Goal: Information Seeking & Learning: Understand process/instructions

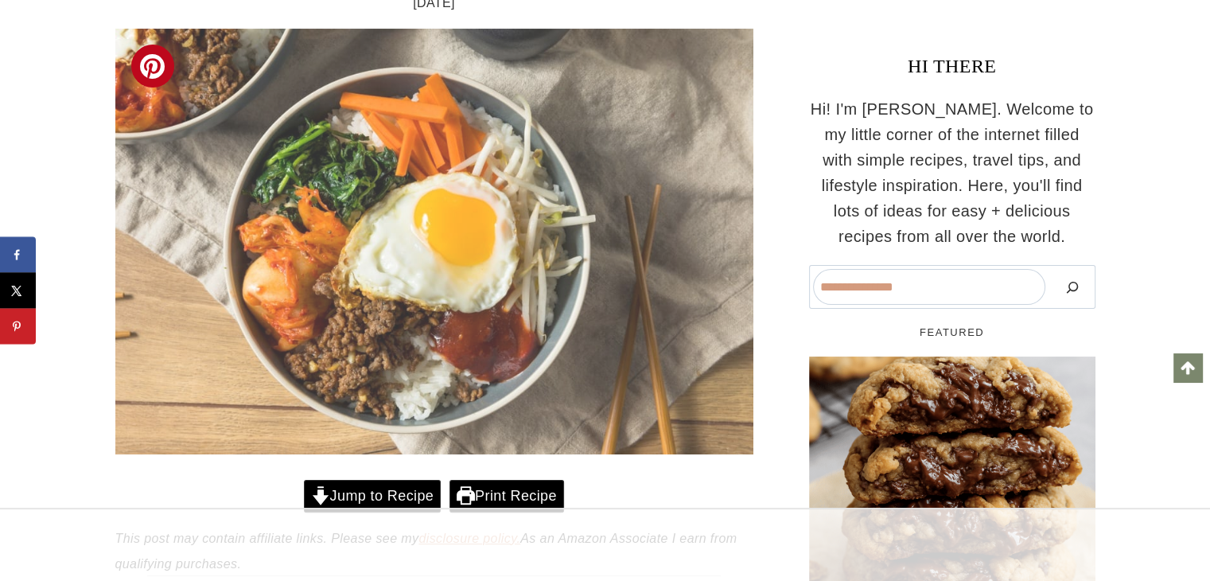
scroll to position [494, 0]
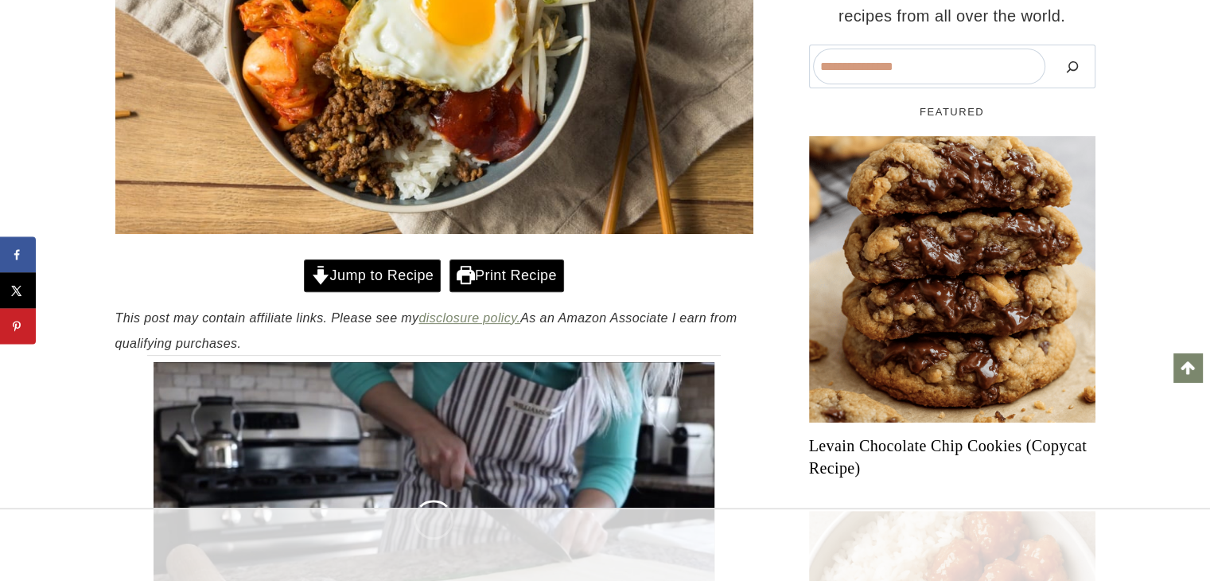
click at [373, 272] on link "Jump to Recipe" at bounding box center [372, 275] width 137 height 33
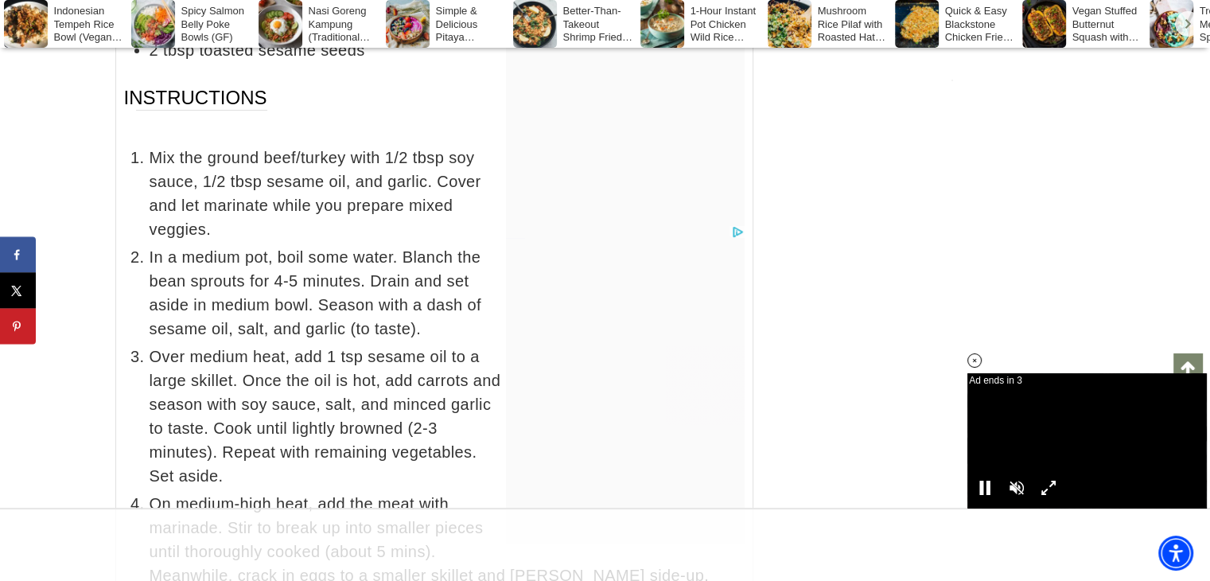
click at [972, 357] on icon at bounding box center [975, 361] width 14 height 14
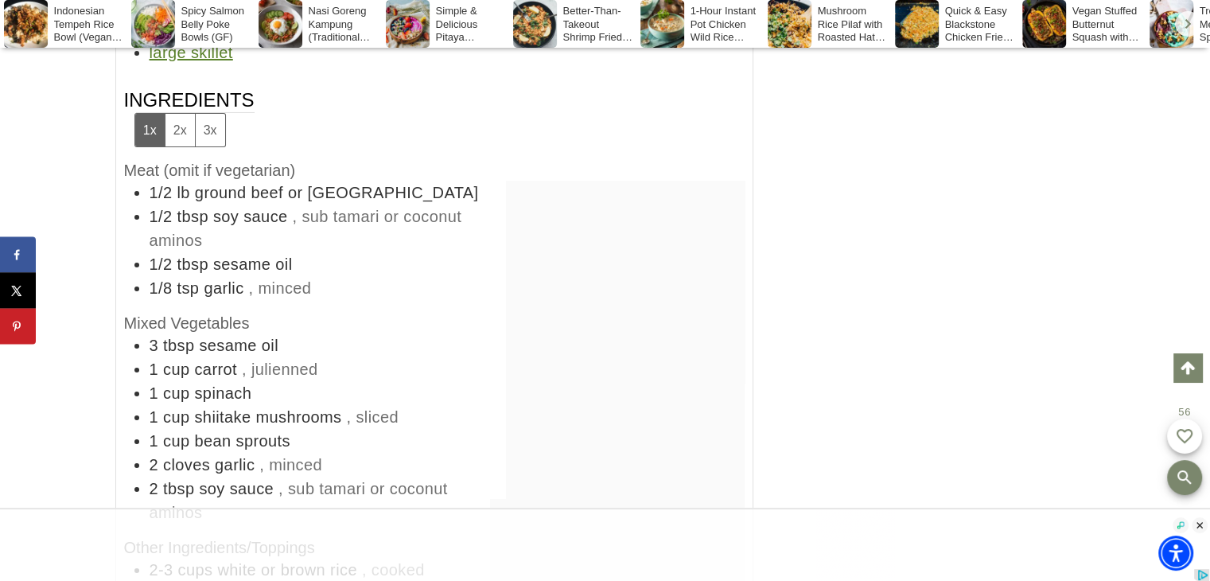
click at [423, 252] on li "1/2 tbsp sesame oil" at bounding box center [447, 264] width 595 height 24
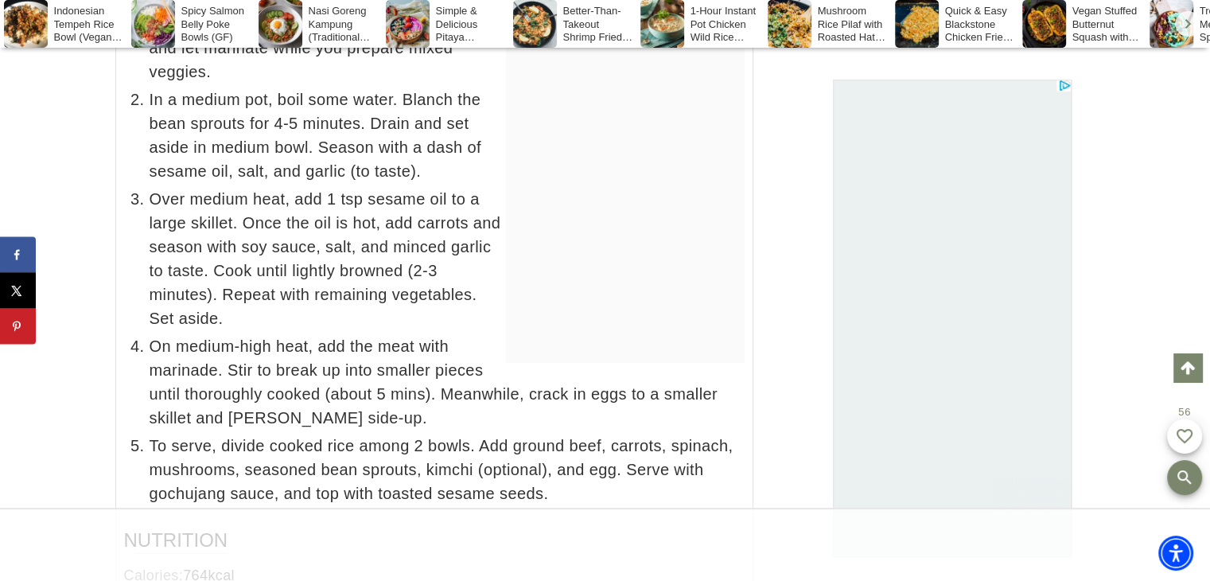
scroll to position [12231, 0]
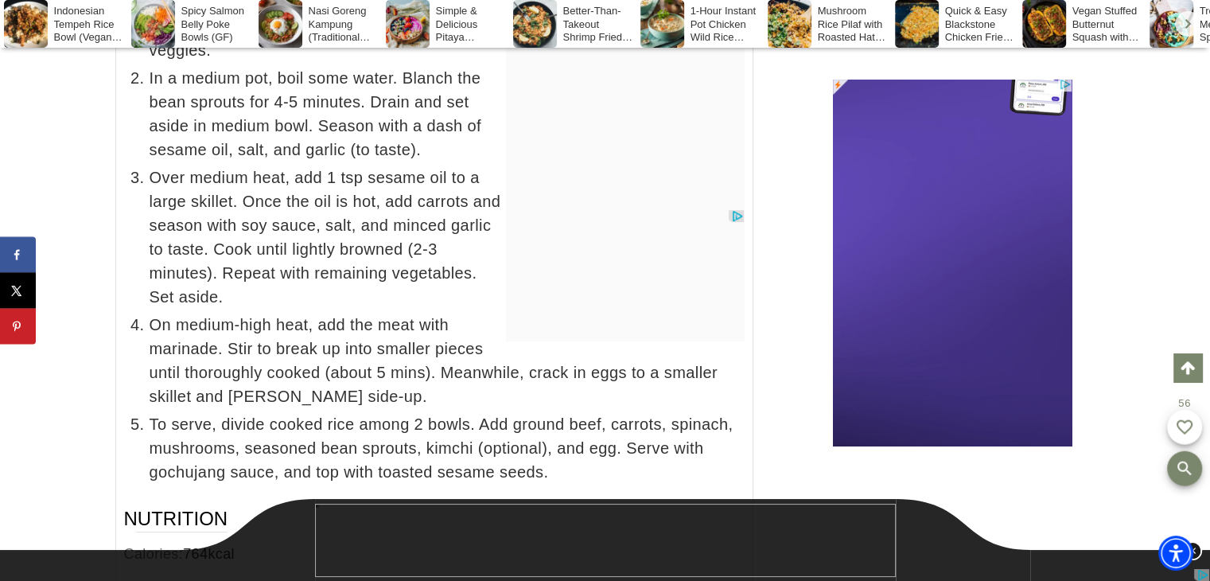
drag, startPoint x: 322, startPoint y: 274, endPoint x: 240, endPoint y: 256, distance: 84.0
click at [240, 313] on span "On medium-high heat, add the meat with marinade. Stir to break up into smaller …" at bounding box center [447, 360] width 595 height 95
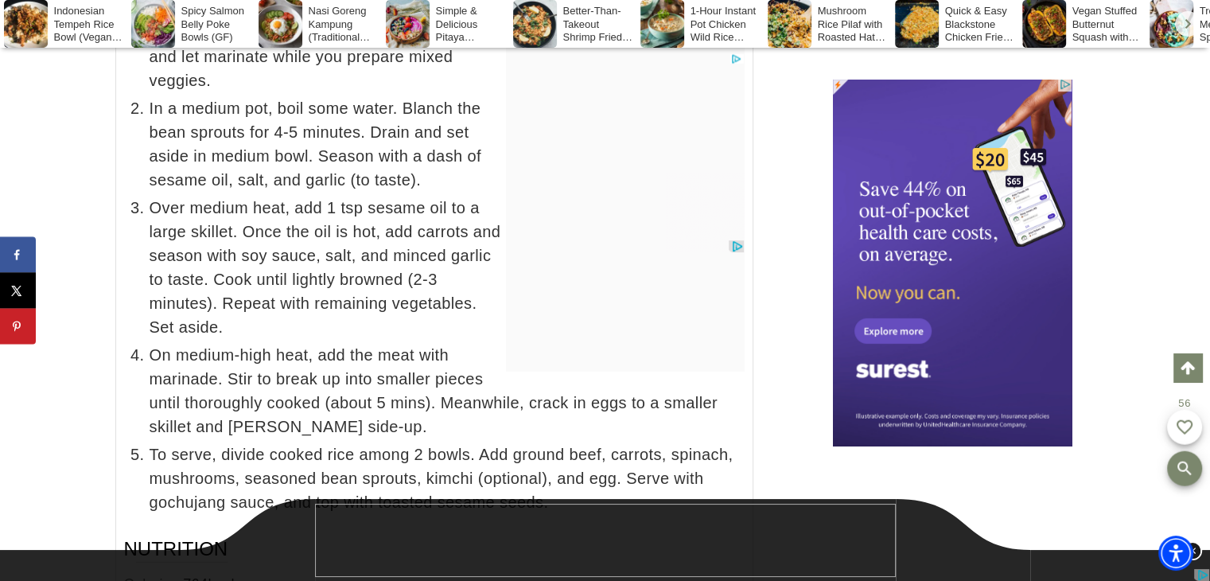
scroll to position [12520, 0]
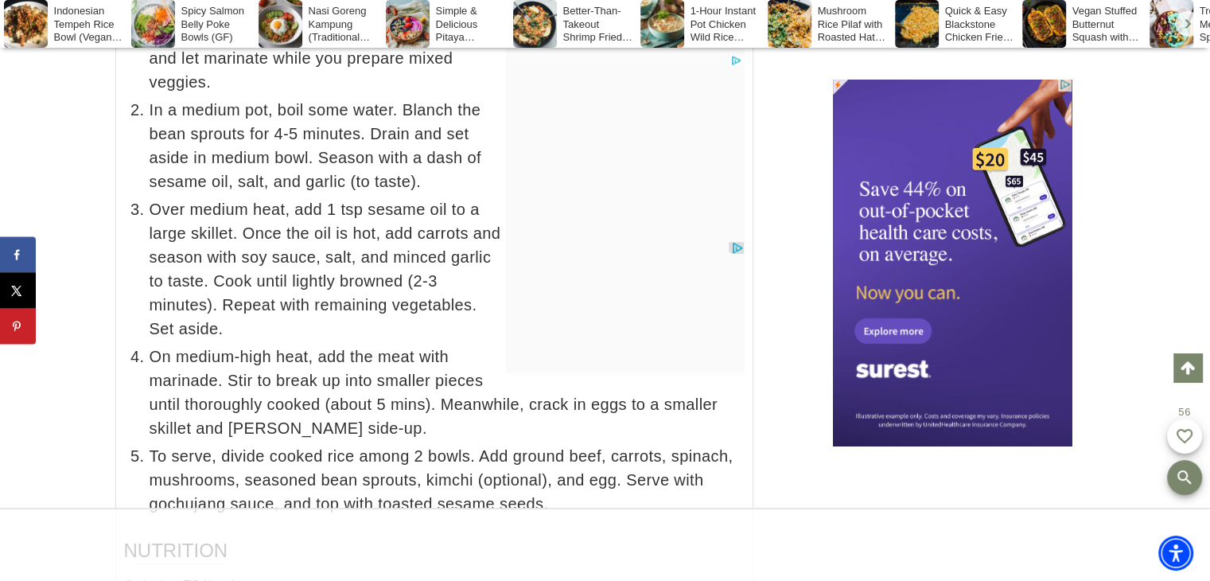
click at [240, 256] on span "Over medium heat, add 1 tsp sesame oil to a large skillet. Once the oil is hot,…" at bounding box center [447, 268] width 595 height 143
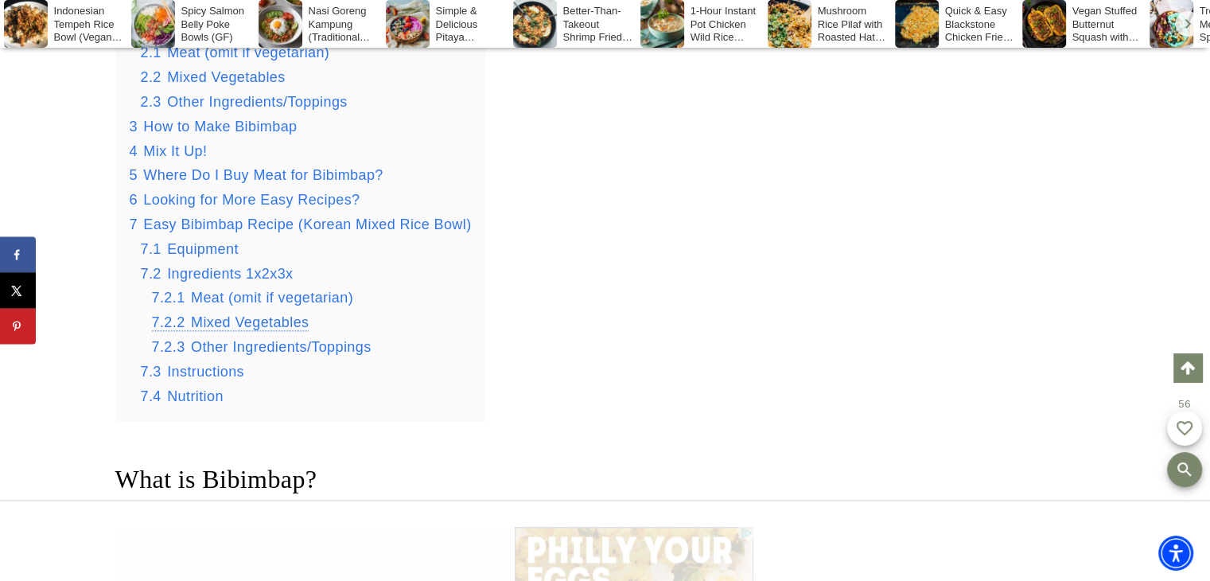
scroll to position [2053, 0]
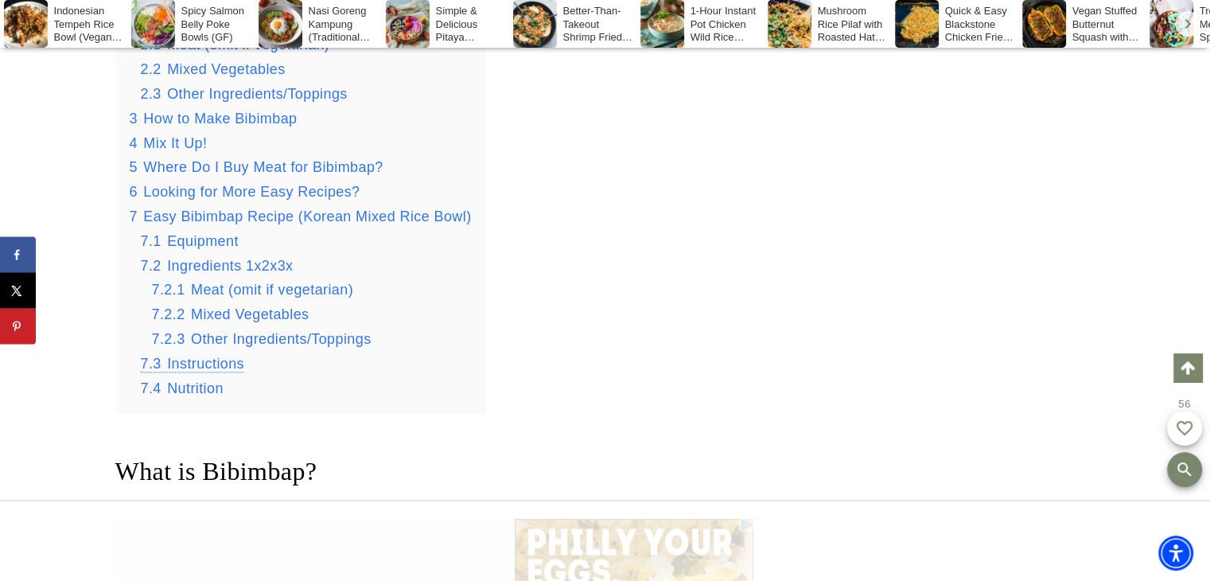
click at [210, 365] on span "Instructions" at bounding box center [205, 364] width 77 height 16
